Goal: Information Seeking & Learning: Compare options

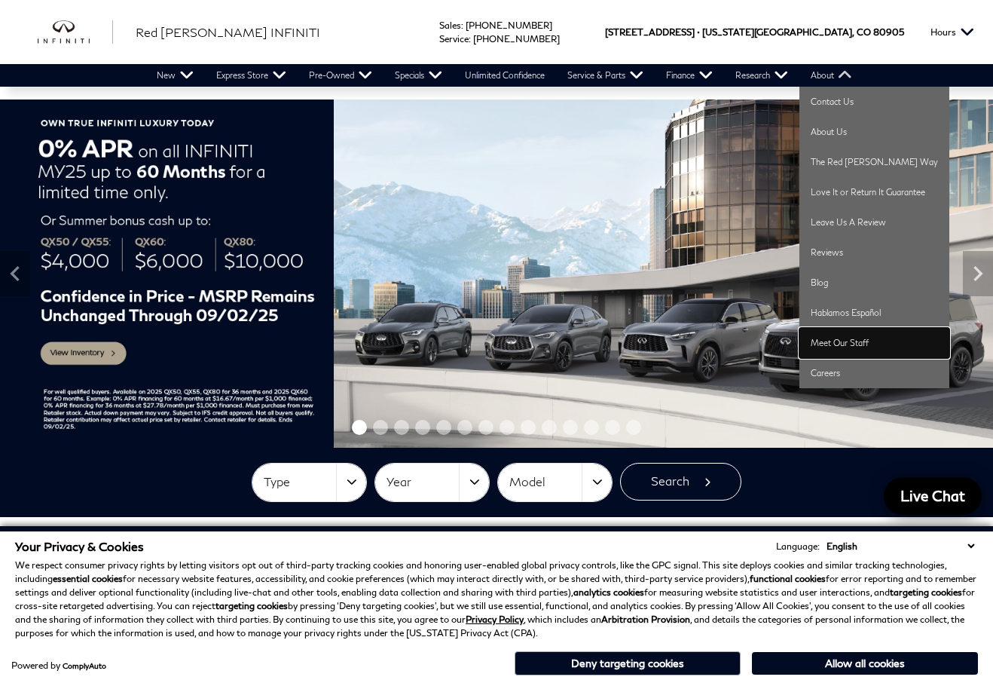
click at [830, 342] on link "Meet Our Staff" at bounding box center [874, 343] width 150 height 30
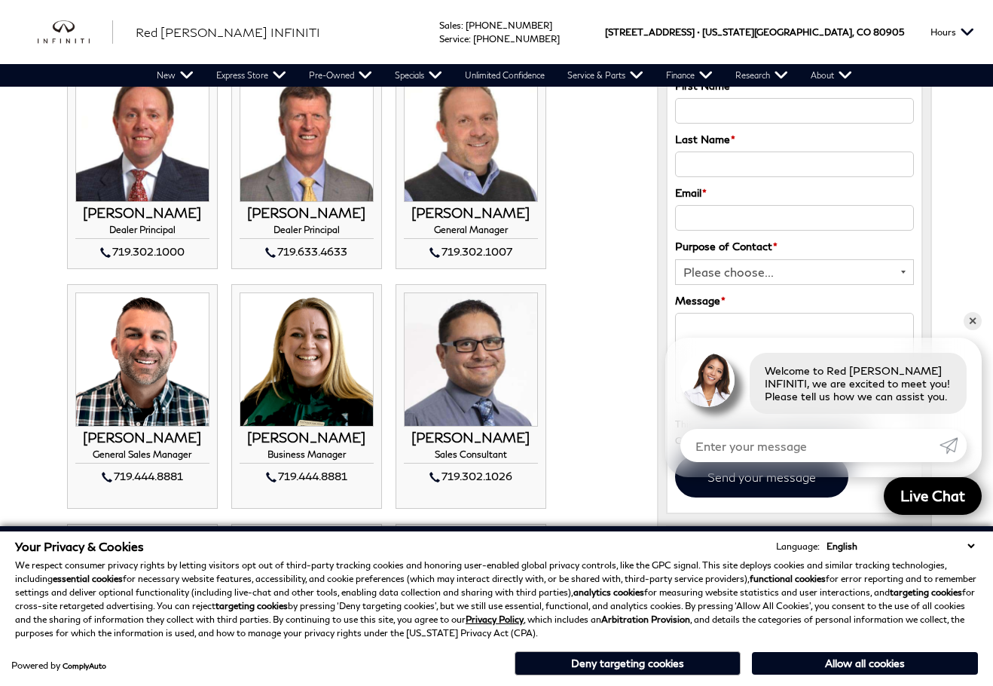
scroll to position [151, 0]
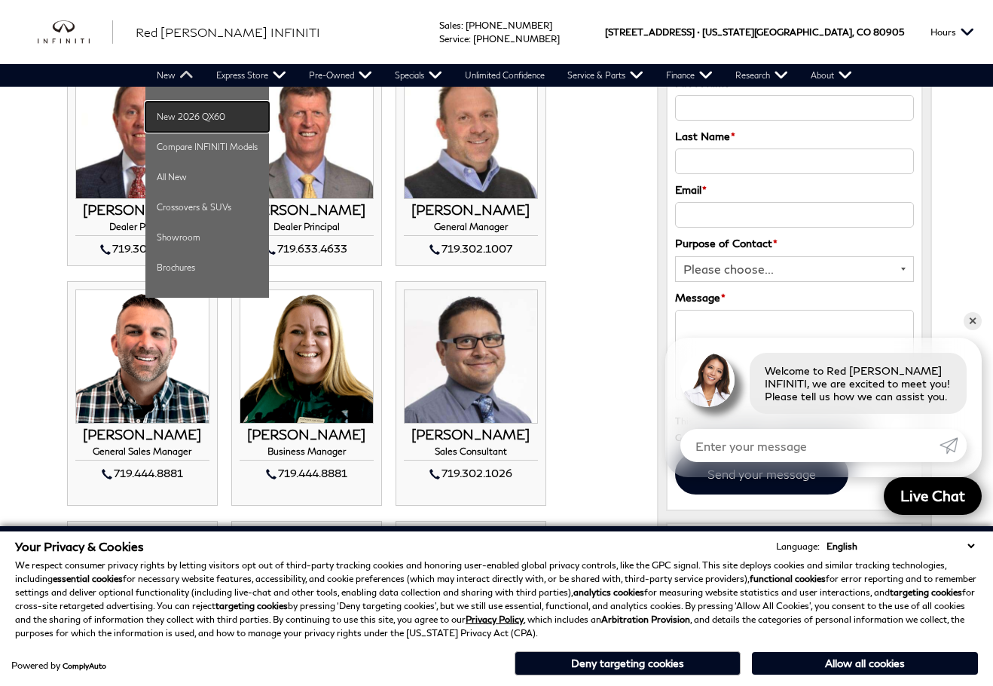
click at [191, 118] on link "New 2026 QX60" at bounding box center [207, 117] width 124 height 30
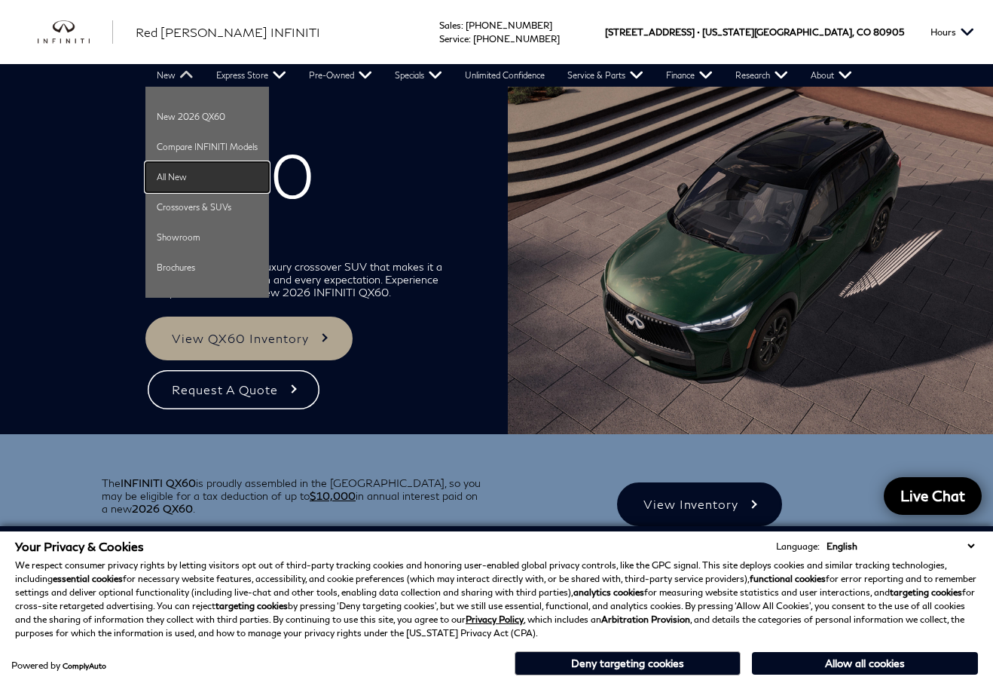
click at [163, 181] on link "All New" at bounding box center [207, 177] width 124 height 30
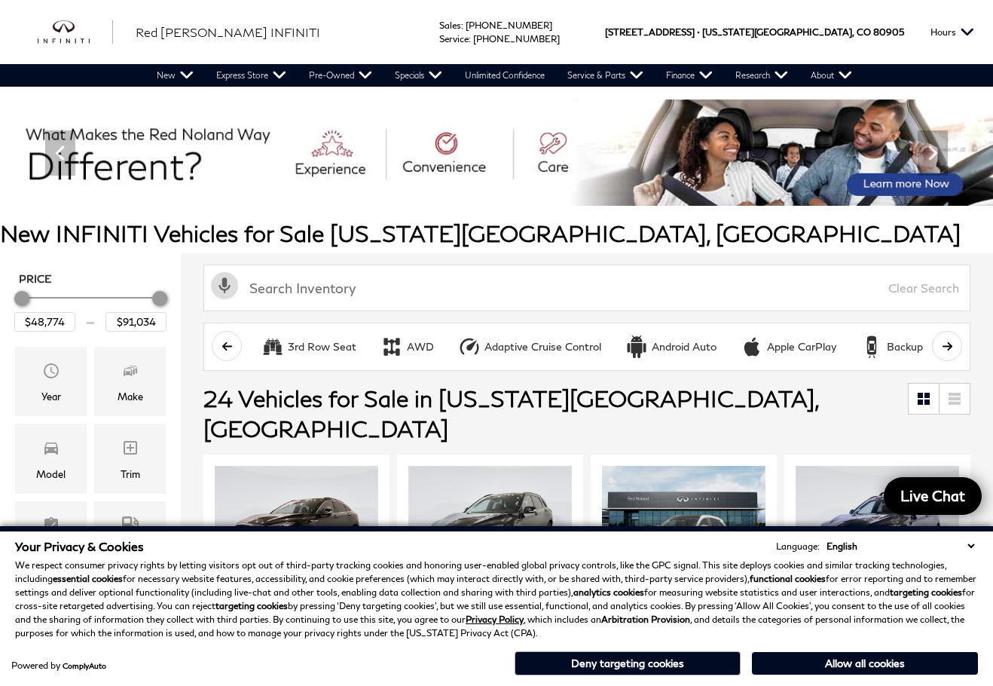
click at [637, 668] on button "Deny targeting cookies" at bounding box center [628, 663] width 226 height 24
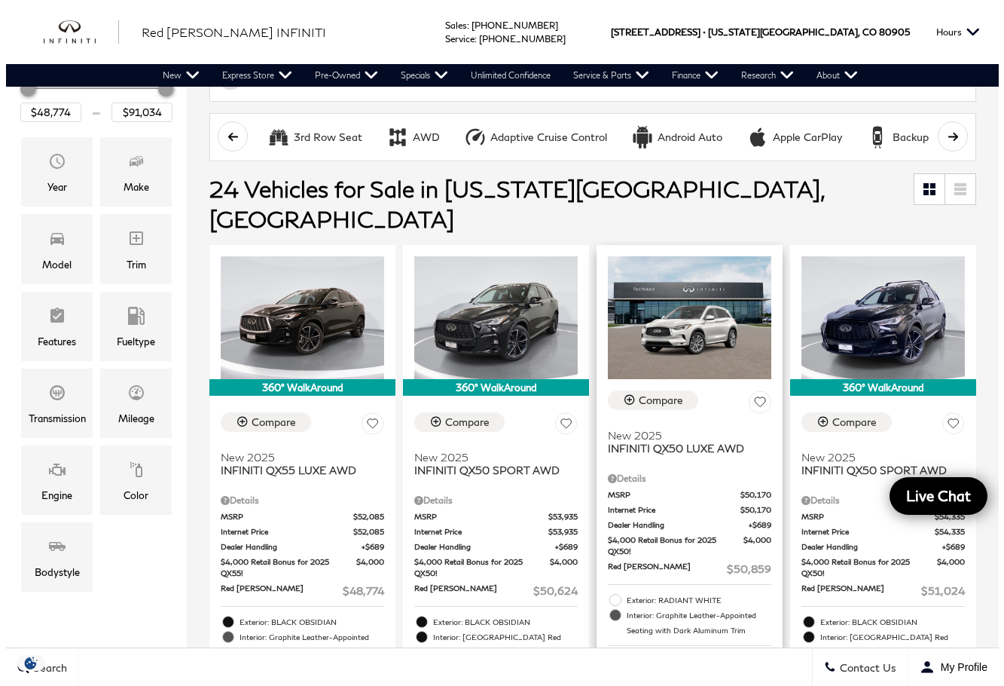
scroll to position [226, 0]
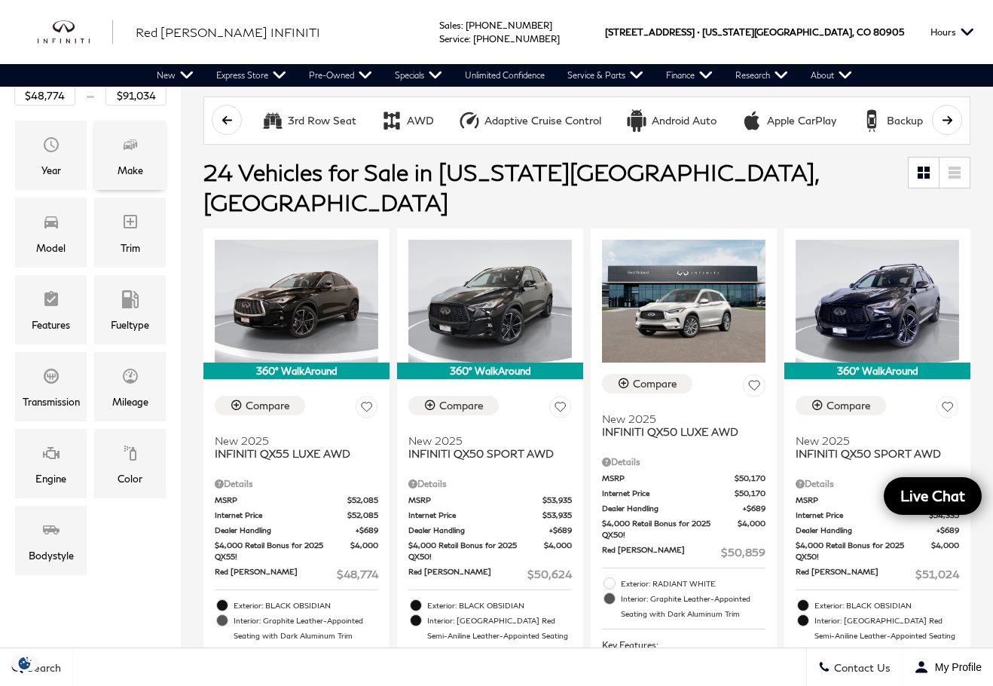
click at [142, 140] on div "Make" at bounding box center [130, 155] width 72 height 69
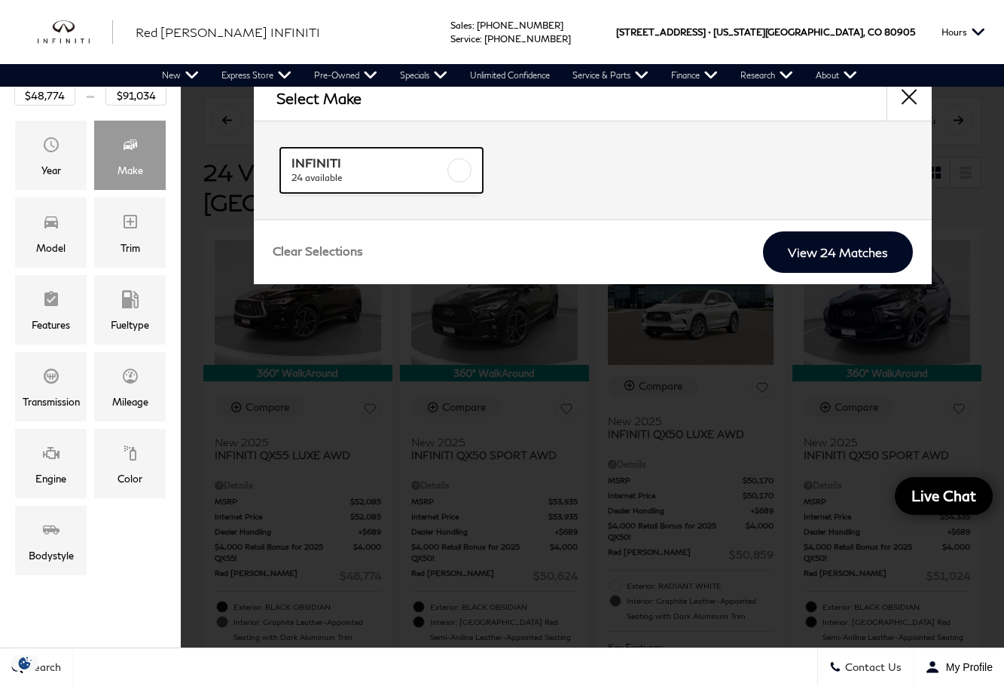
click at [470, 169] on label at bounding box center [460, 170] width 24 height 24
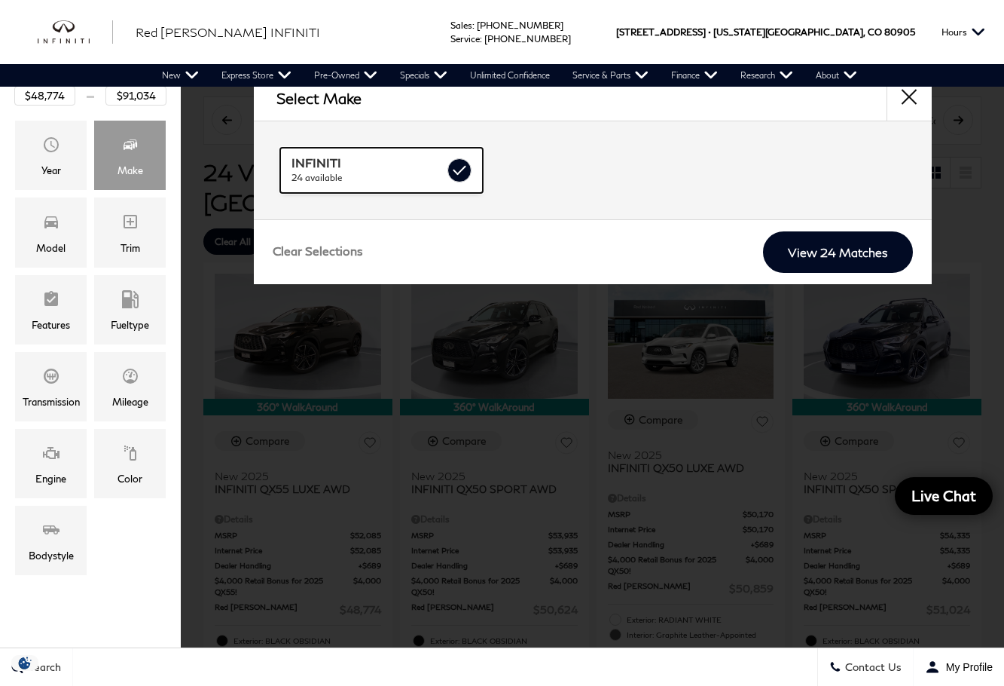
checkbox input "true"
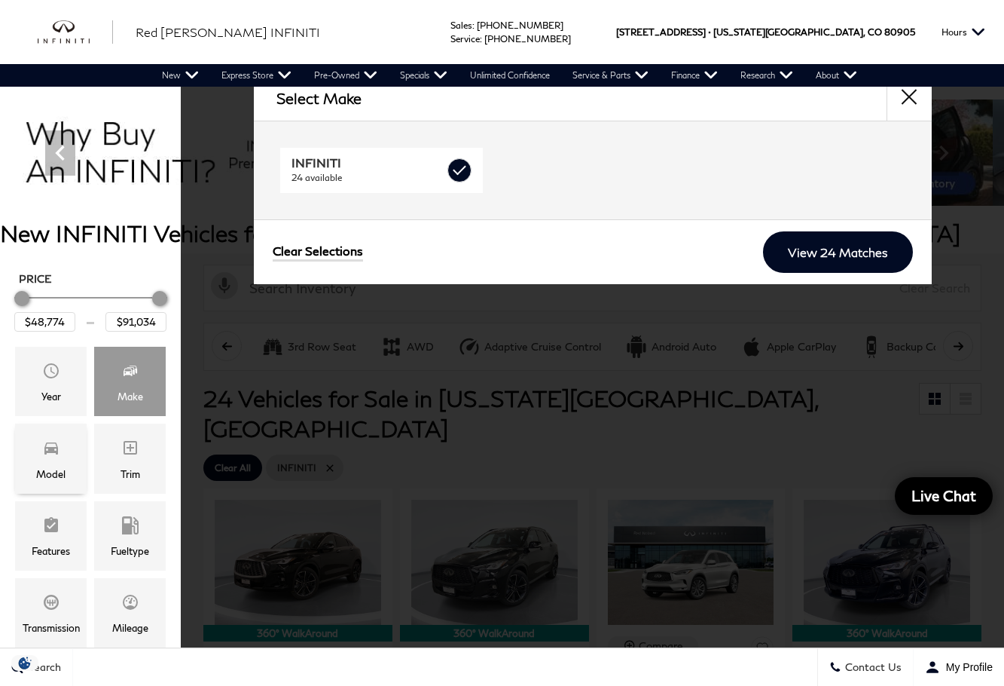
click at [60, 475] on div "Model" at bounding box center [50, 474] width 29 height 17
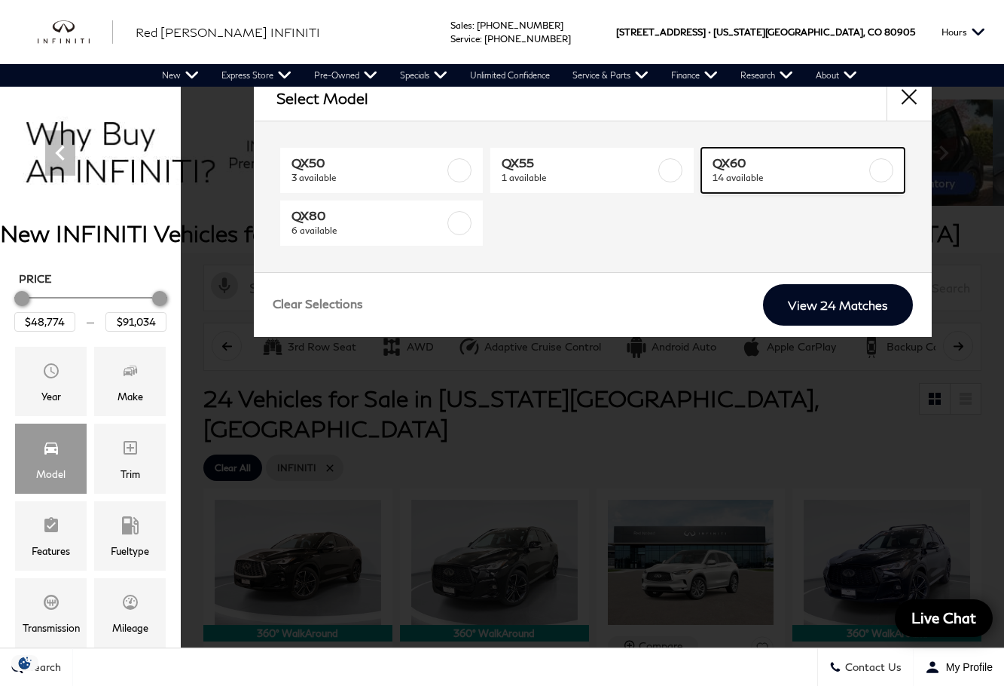
click at [884, 168] on label at bounding box center [882, 170] width 24 height 24
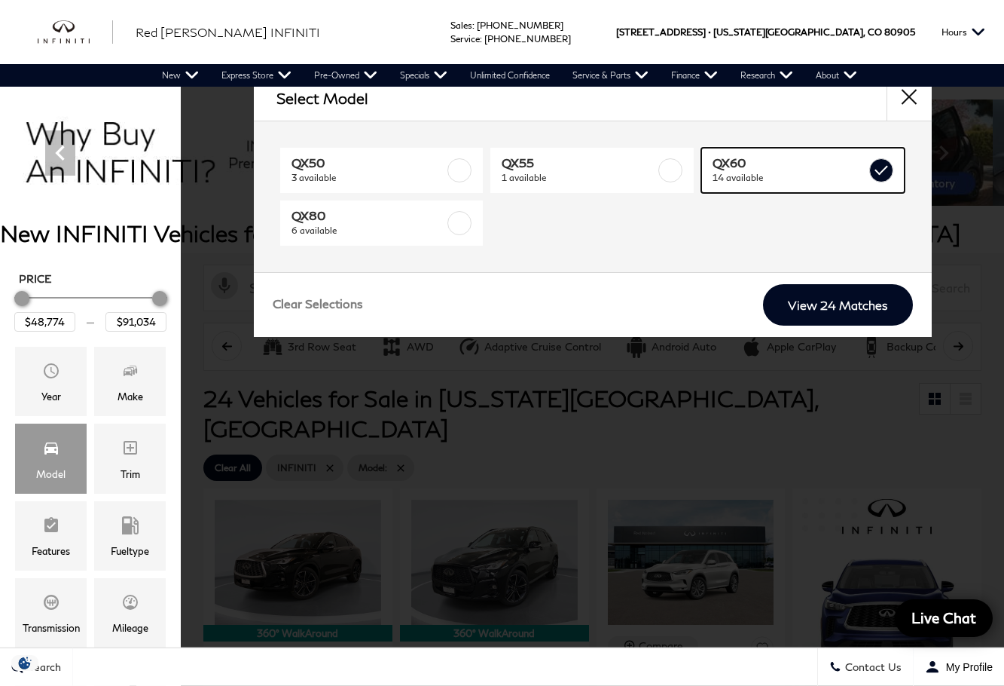
type input "$64,239"
type input "$71,284"
checkbox input "true"
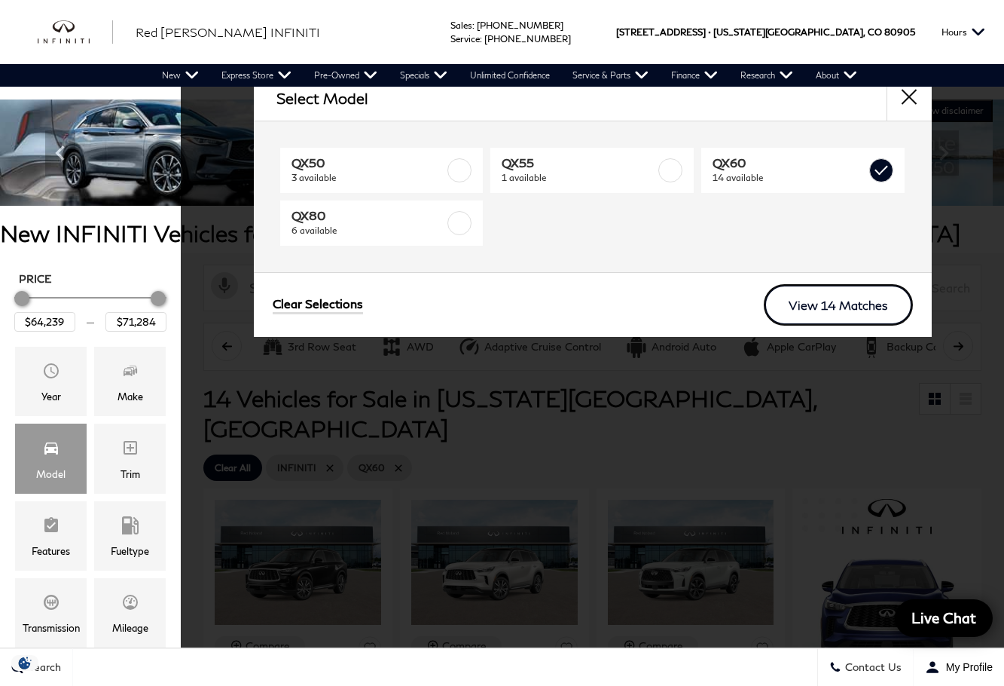
click at [852, 305] on link "View 14 Matches" at bounding box center [838, 304] width 149 height 41
